Goal: Transaction & Acquisition: Purchase product/service

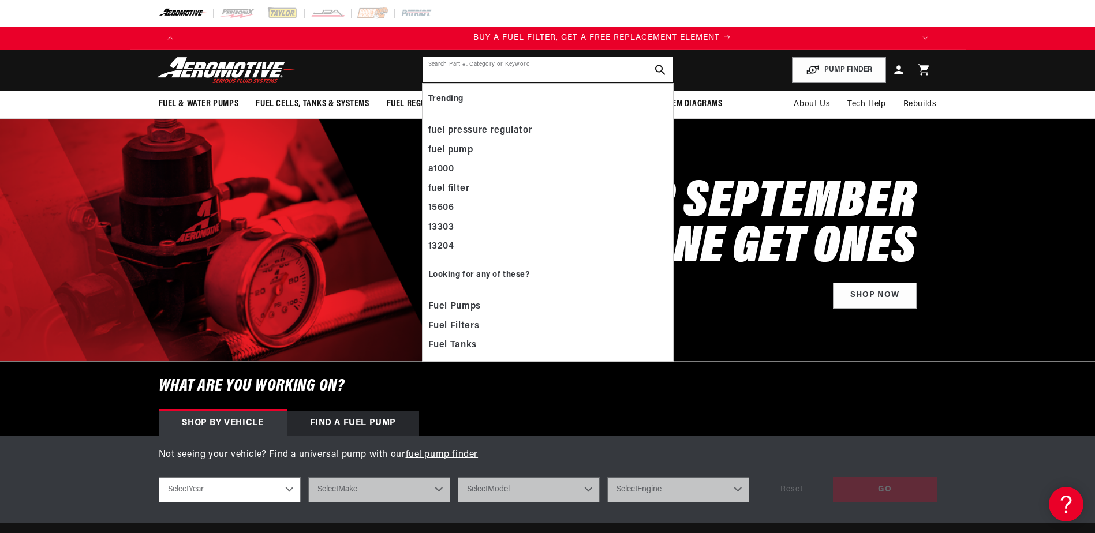
scroll to position [0, 732]
paste input "13130"
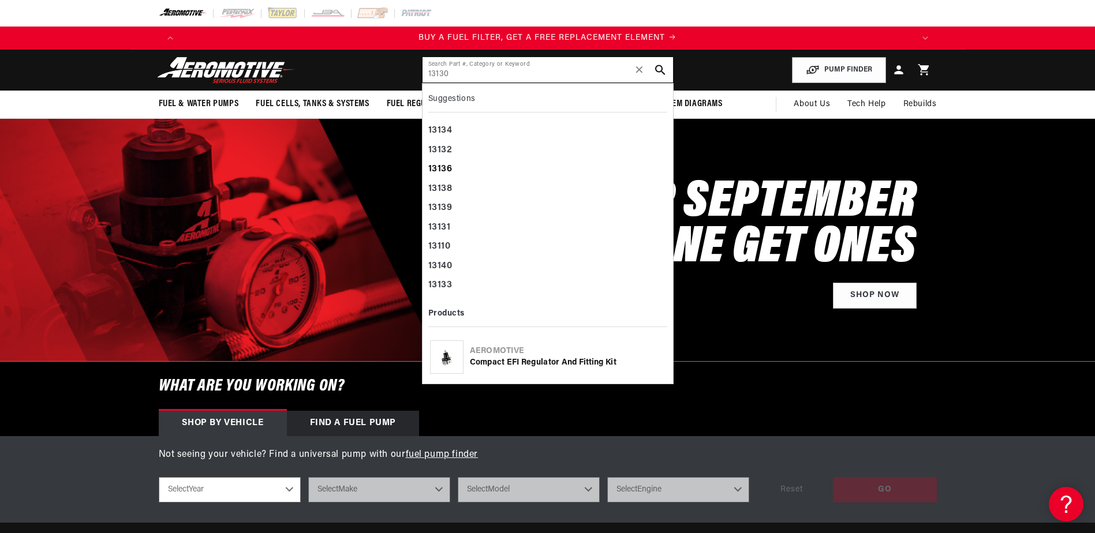
type input "13130"
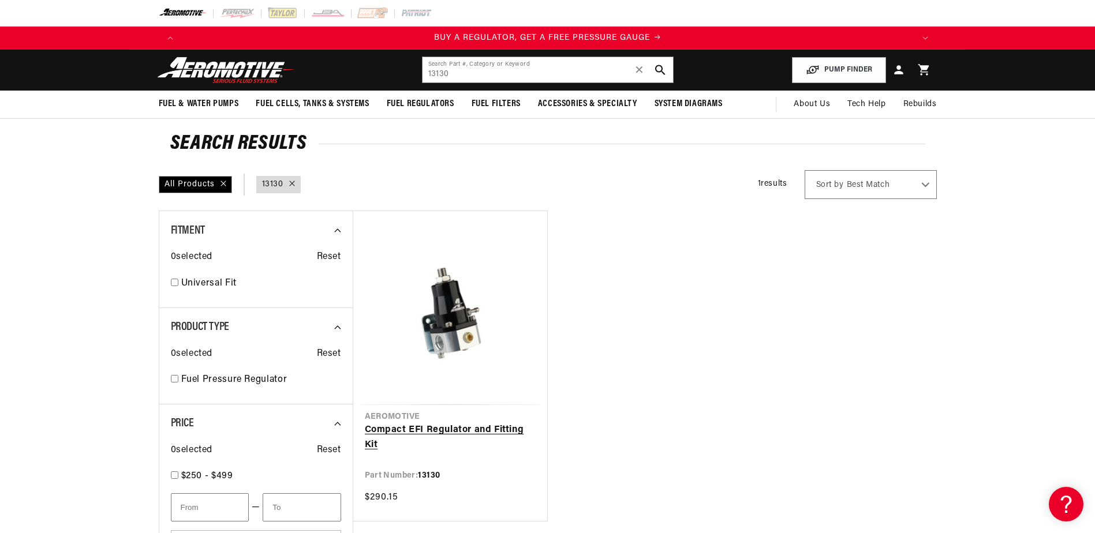
click at [456, 432] on link "Compact EFI Regulator and Fitting Kit" at bounding box center [450, 437] width 171 height 29
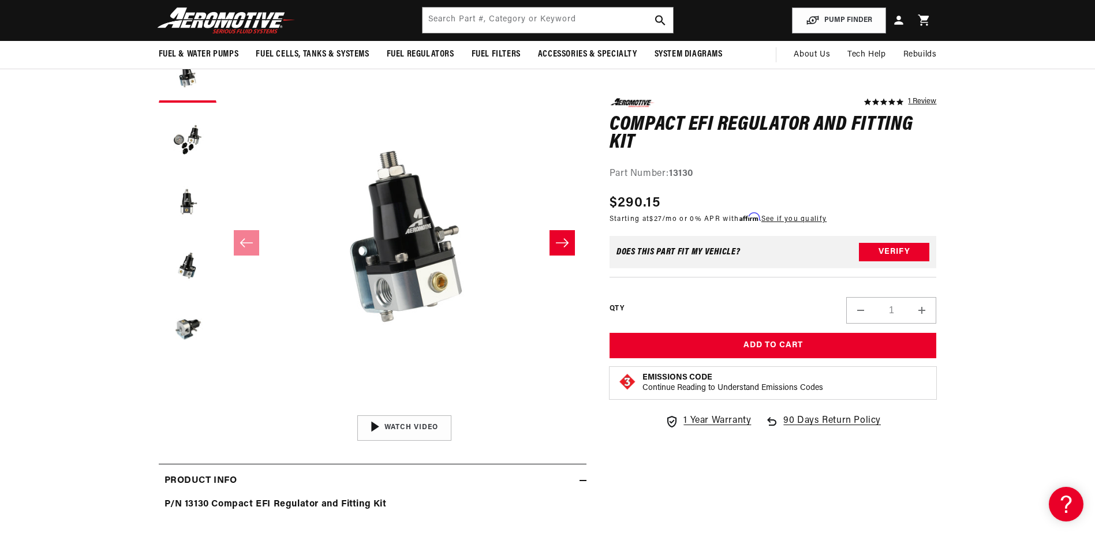
scroll to position [0, 1463]
click at [186, 328] on button "Load image 5 in gallery view" at bounding box center [188, 328] width 58 height 58
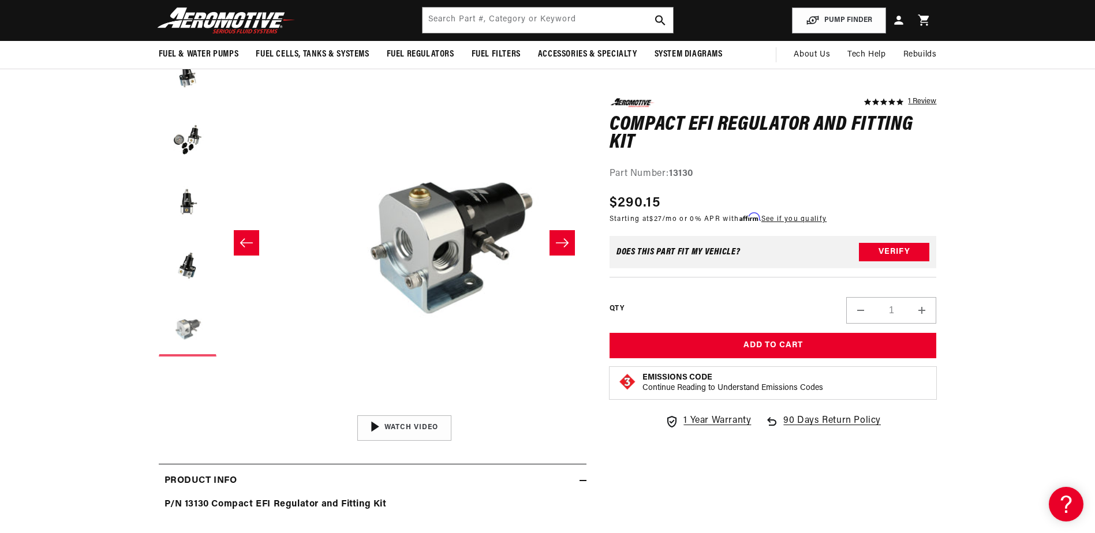
scroll to position [1, 1458]
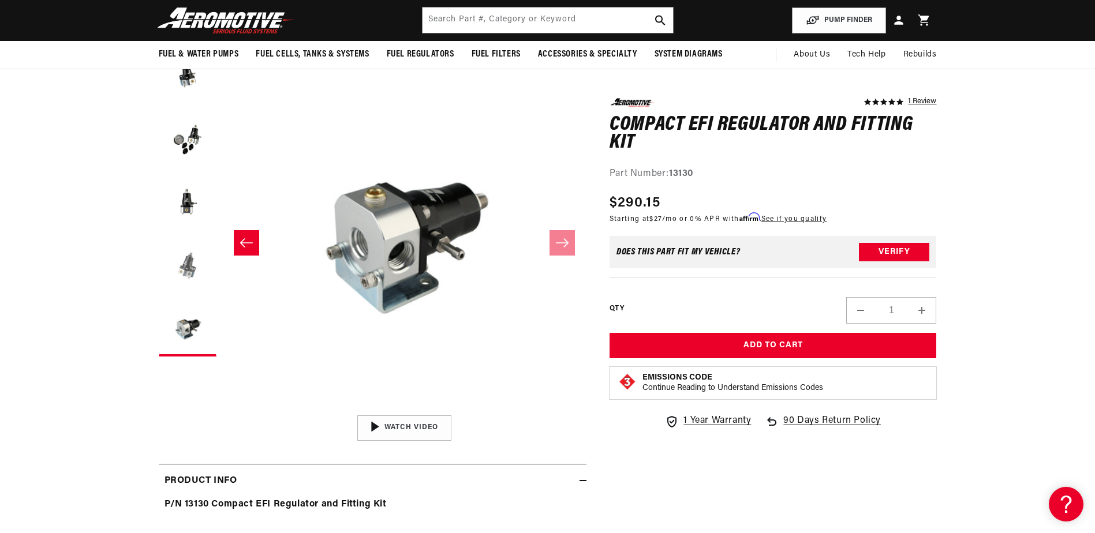
click at [186, 272] on button "Load image 4 in gallery view" at bounding box center [188, 264] width 58 height 58
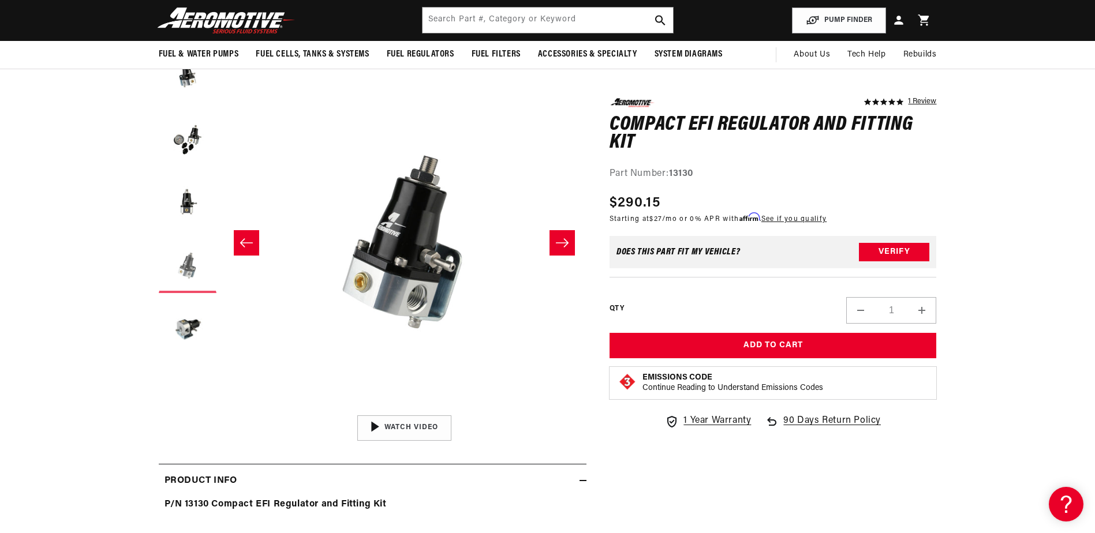
scroll to position [0, 2195]
click at [184, 206] on button "Load image 3 in gallery view" at bounding box center [188, 201] width 58 height 58
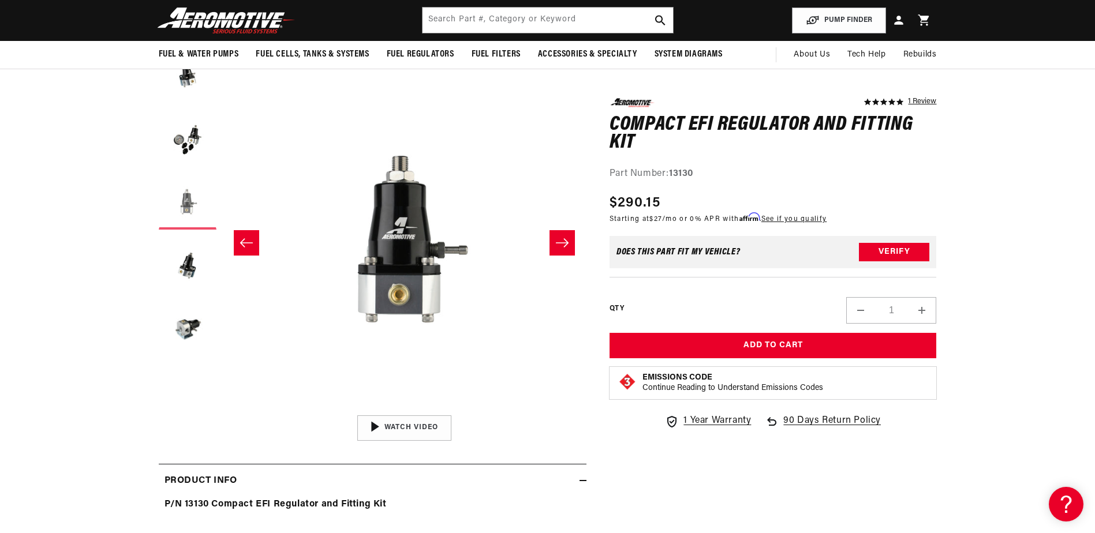
scroll to position [1, 729]
click at [188, 147] on button "Load image 2 in gallery view" at bounding box center [188, 137] width 58 height 58
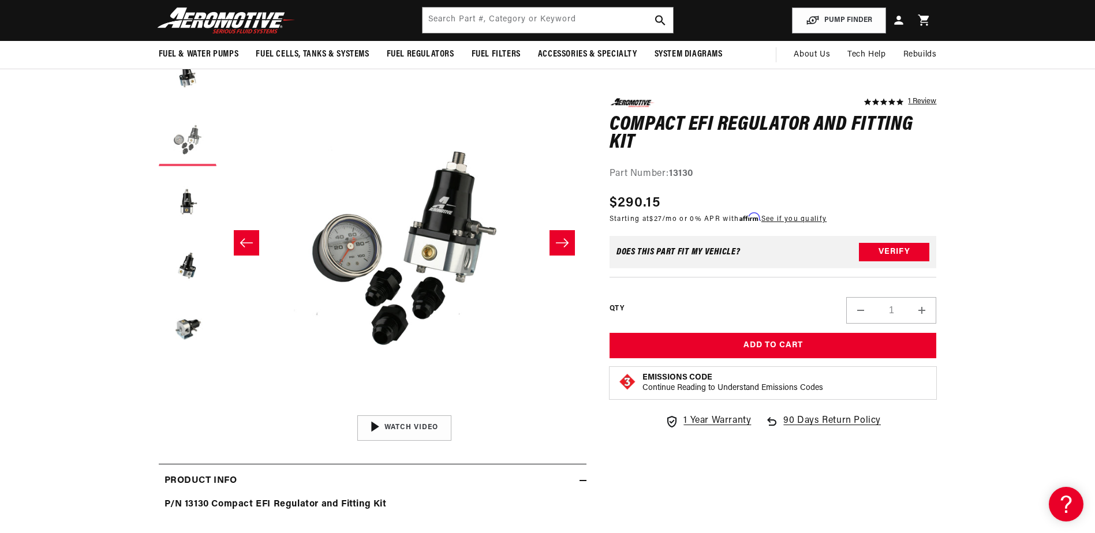
scroll to position [1, 364]
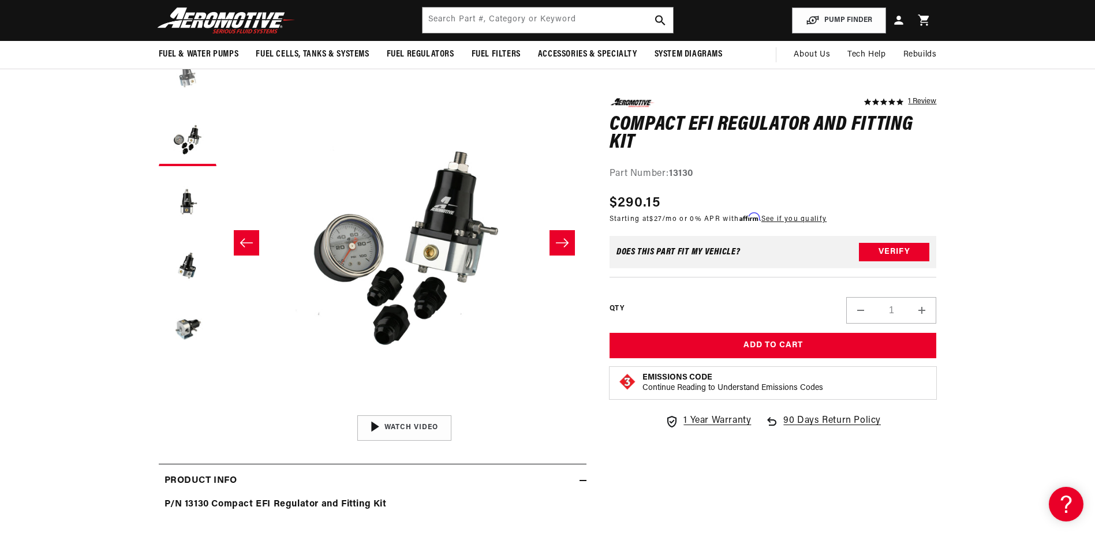
click at [189, 77] on button "Load image 1 in gallery view" at bounding box center [188, 74] width 58 height 58
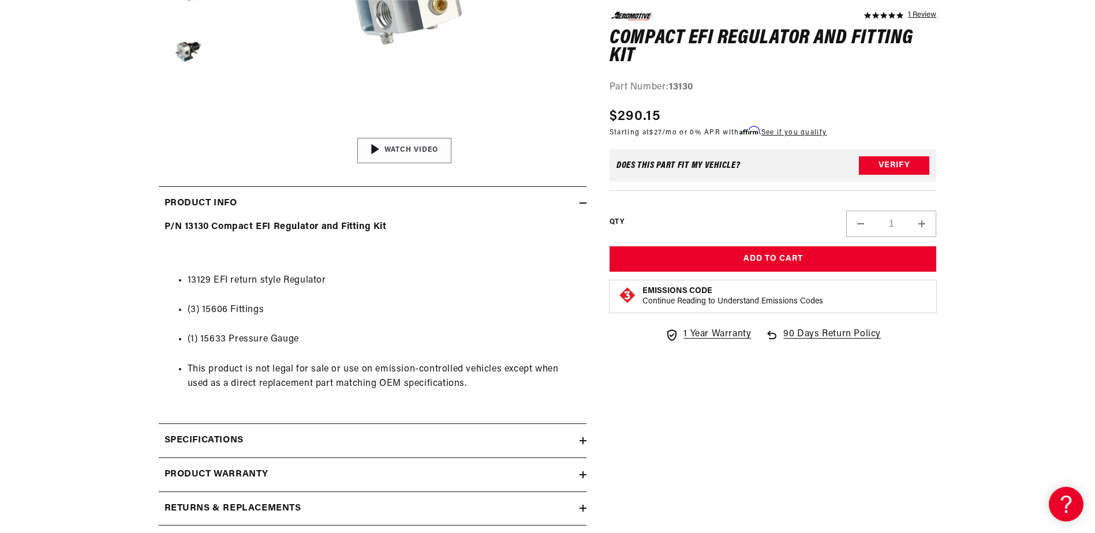
scroll to position [0, 0]
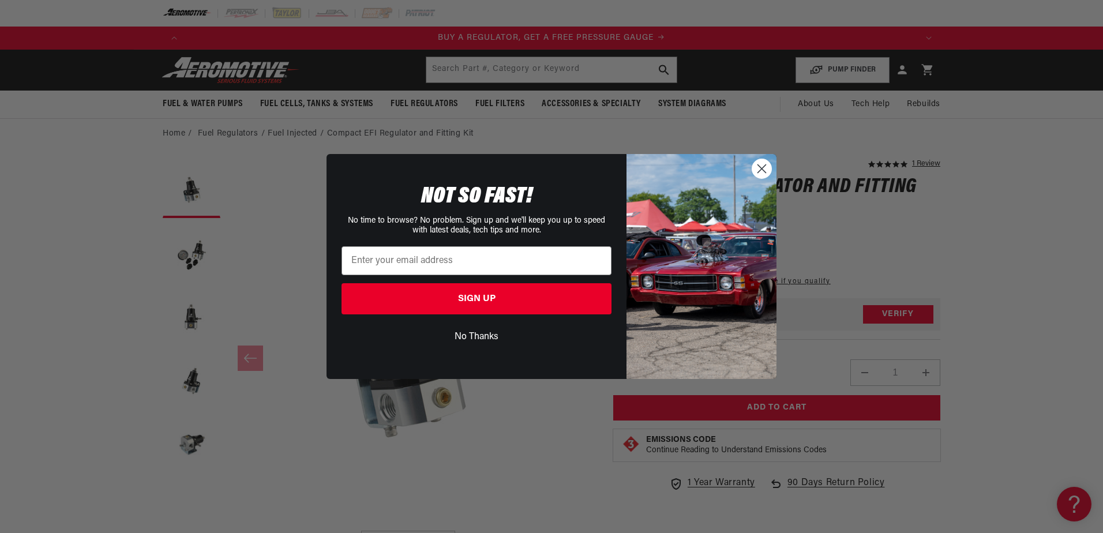
click at [765, 170] on circle "Close dialog" at bounding box center [761, 168] width 19 height 19
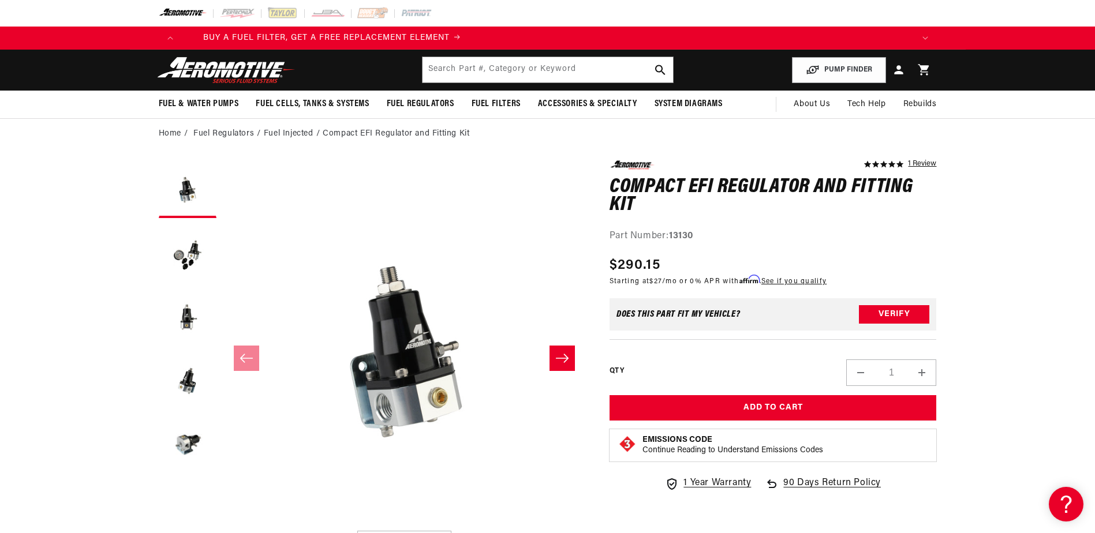
scroll to position [0, 1186]
